Goal: Task Accomplishment & Management: Complete application form

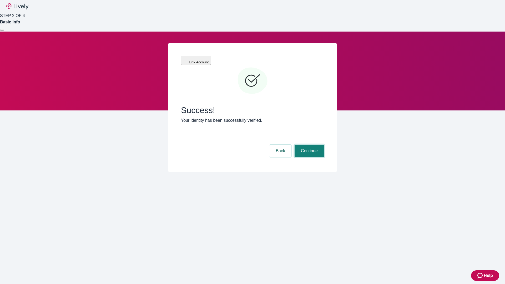
click at [309, 145] on button "Continue" at bounding box center [309, 151] width 29 height 13
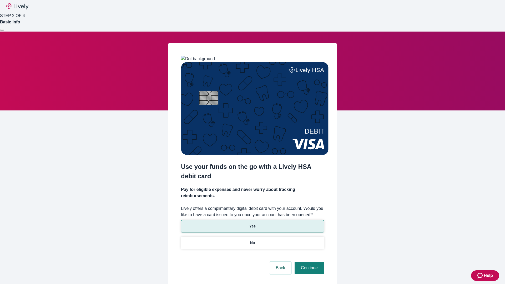
click at [252, 224] on p "Yes" at bounding box center [253, 227] width 6 height 6
click at [309, 262] on button "Continue" at bounding box center [309, 268] width 29 height 13
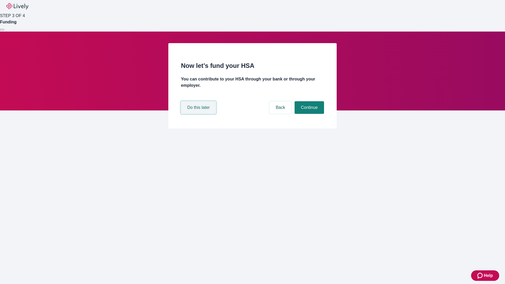
click at [199, 114] on button "Do this later" at bounding box center [198, 107] width 35 height 13
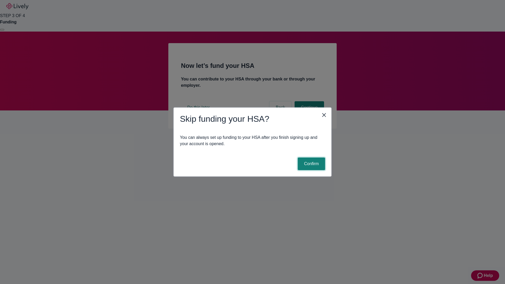
click at [311, 164] on button "Confirm" at bounding box center [311, 164] width 27 height 13
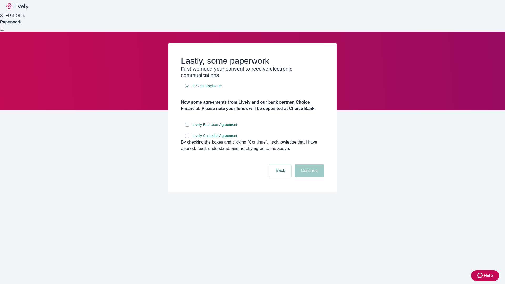
click at [187, 127] on input "Lively End User Agreement" at bounding box center [187, 125] width 4 height 4
checkbox input "true"
click at [187, 138] on input "Lively Custodial Agreement" at bounding box center [187, 136] width 4 height 4
checkbox input "true"
click at [309, 177] on button "Continue" at bounding box center [309, 171] width 29 height 13
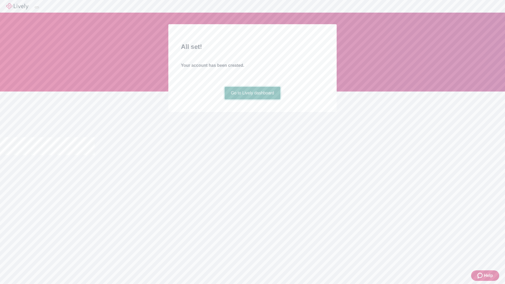
click at [252, 100] on link "Go to Lively dashboard" at bounding box center [253, 93] width 56 height 13
